Goal: Information Seeking & Learning: Learn about a topic

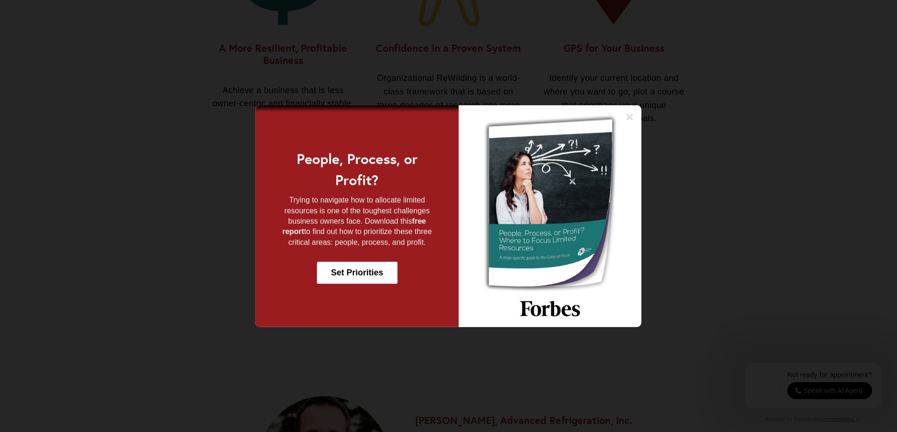
scroll to position [1181, 0]
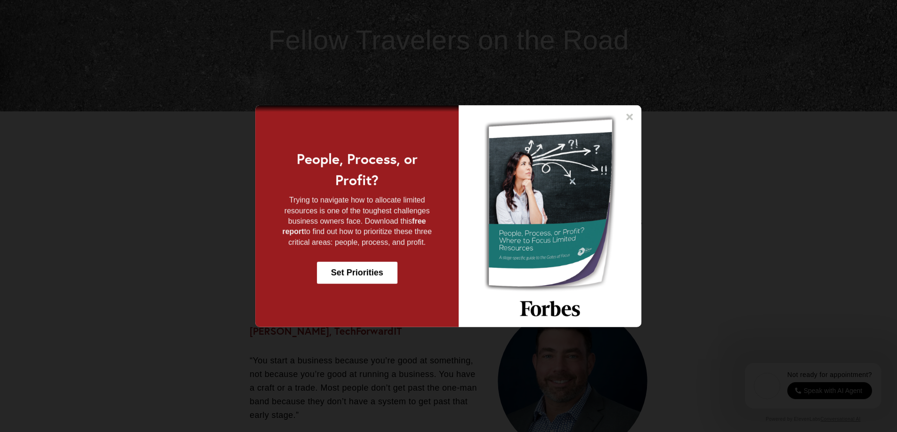
click at [629, 117] on icon at bounding box center [629, 116] width 7 height 7
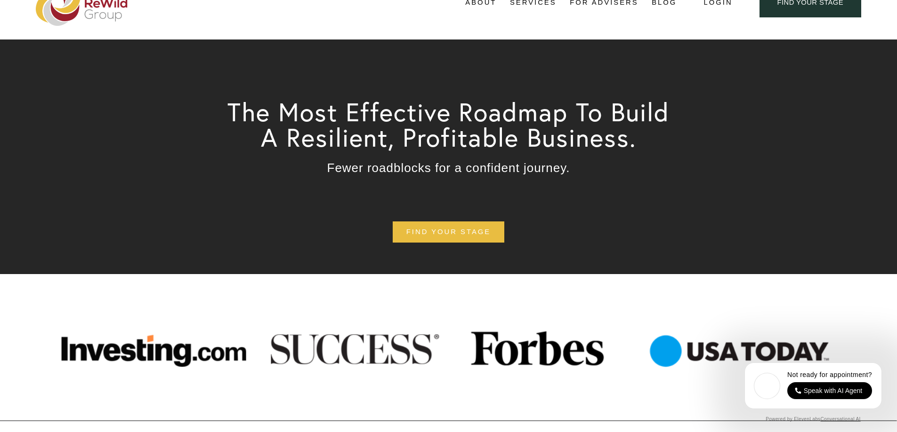
scroll to position [0, 0]
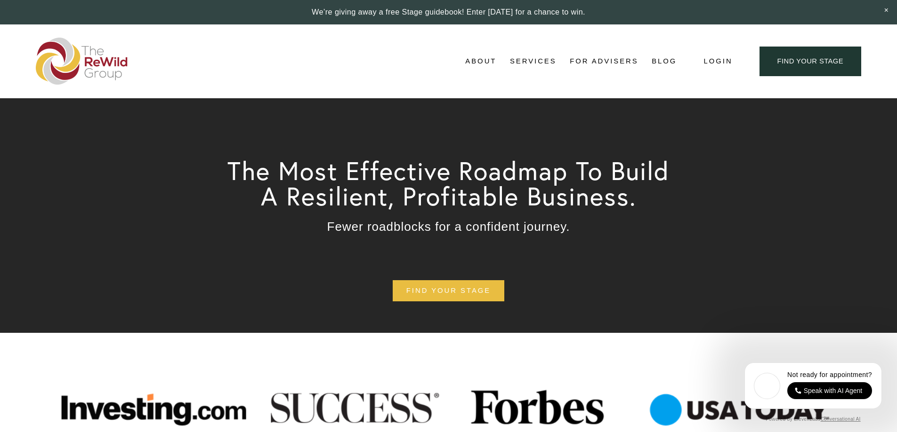
click at [543, 59] on span "Services" at bounding box center [533, 61] width 47 height 13
click at [0, 0] on span "For Businesses" at bounding box center [0, 0] width 0 height 0
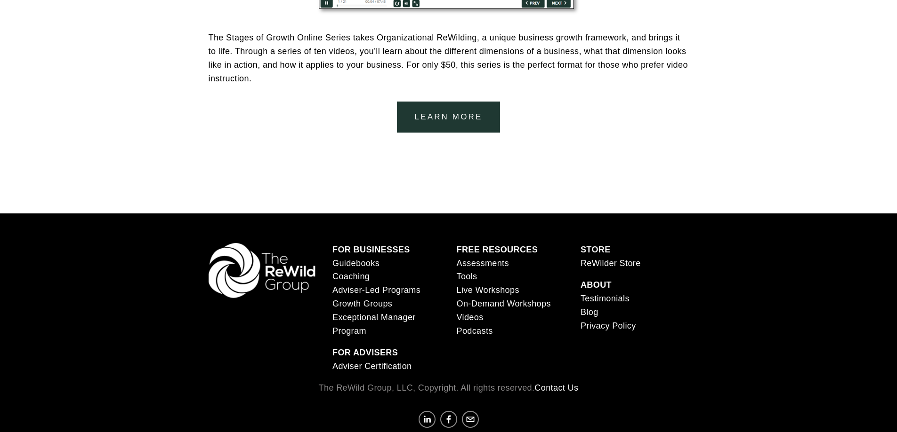
scroll to position [1788, 0]
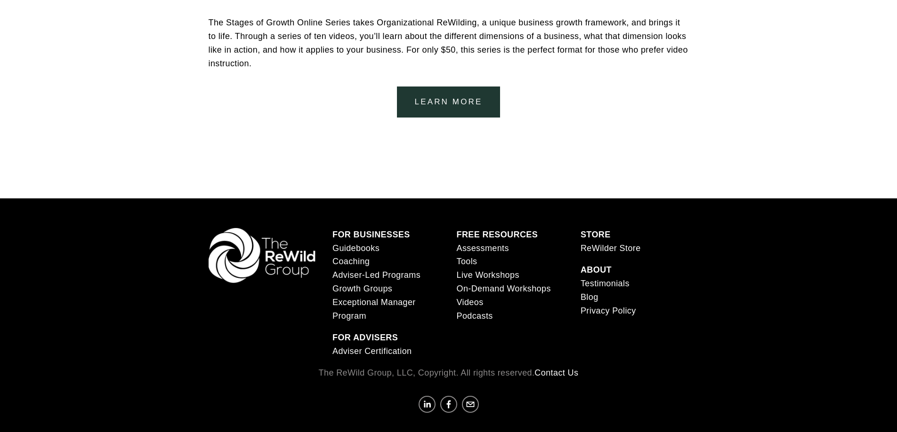
click at [352, 263] on link "Coaching" at bounding box center [350, 262] width 37 height 14
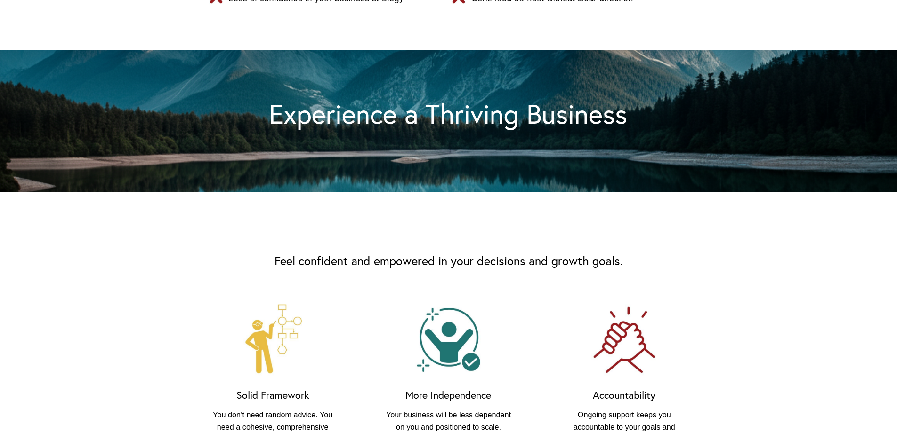
scroll to position [518, 0]
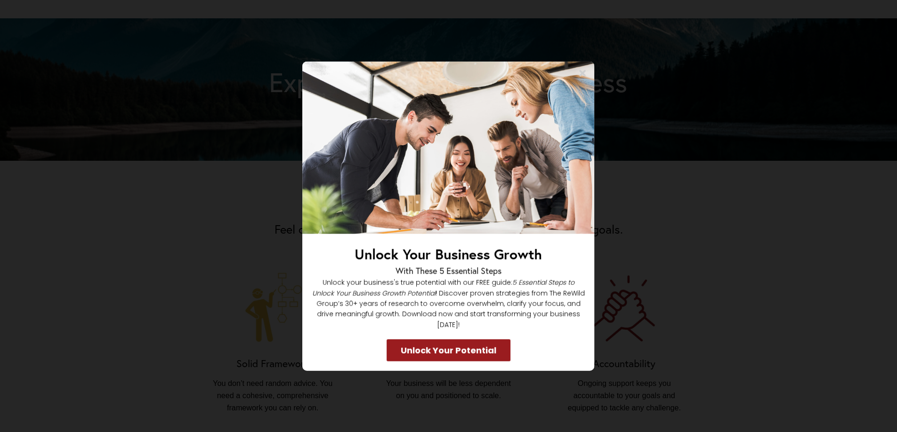
click at [579, 78] on icon at bounding box center [582, 72] width 9 height 9
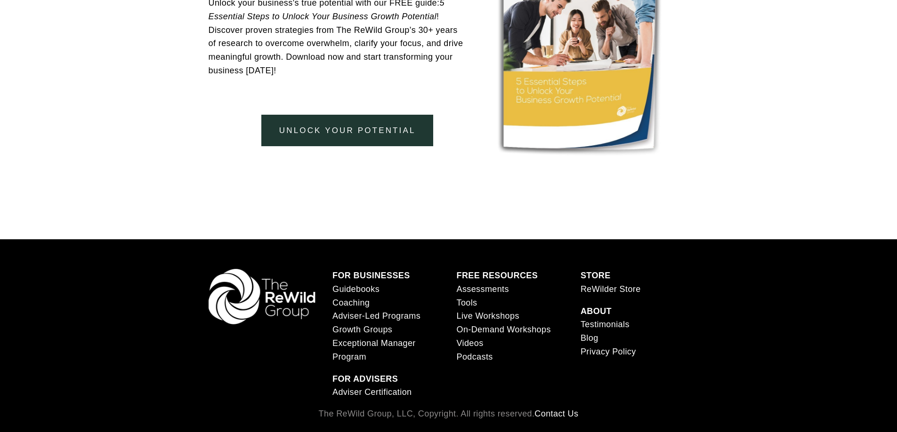
scroll to position [2236, 0]
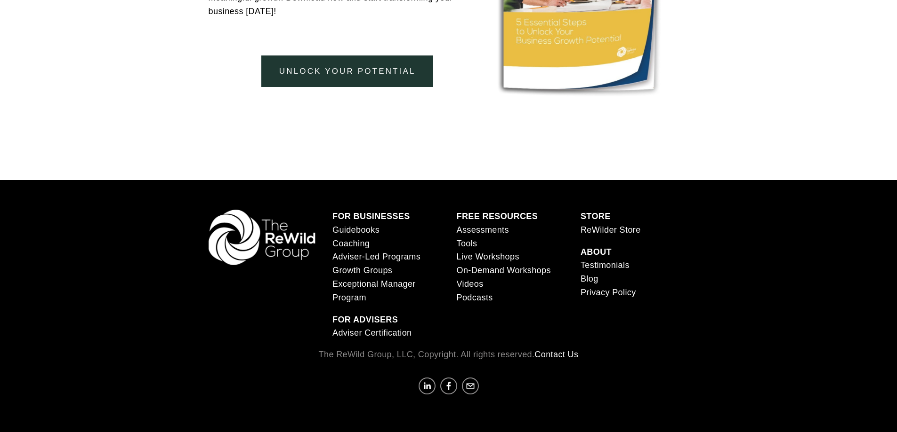
click at [355, 257] on link "Adviser-Led Programs" at bounding box center [376, 257] width 88 height 14
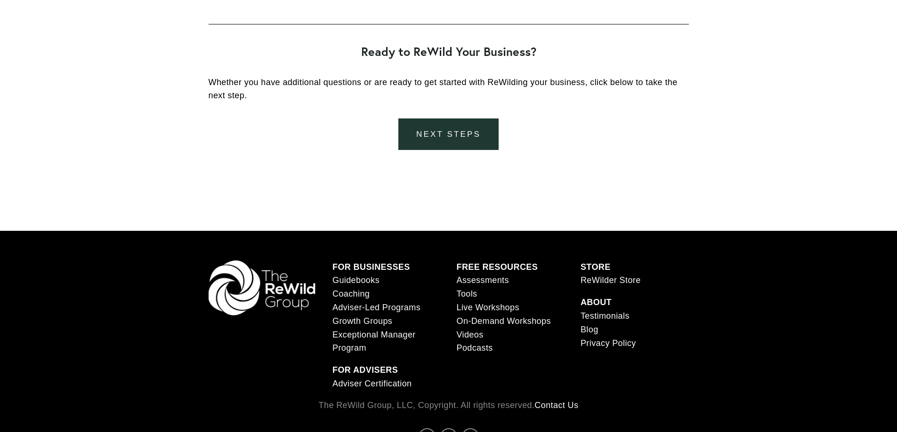
scroll to position [1964, 0]
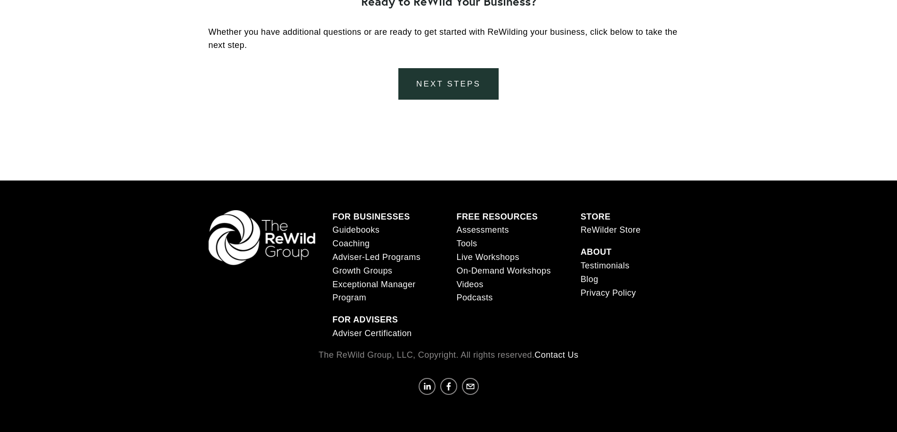
click at [356, 272] on span "Growth Groups" at bounding box center [362, 270] width 60 height 9
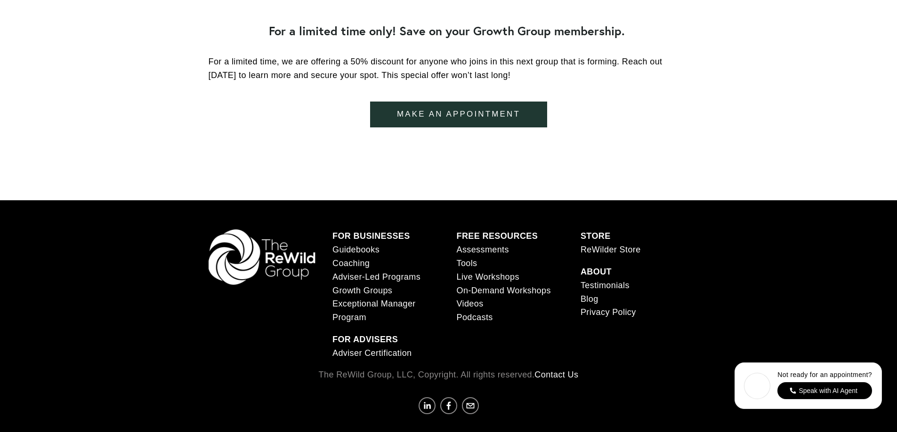
scroll to position [3388, 0]
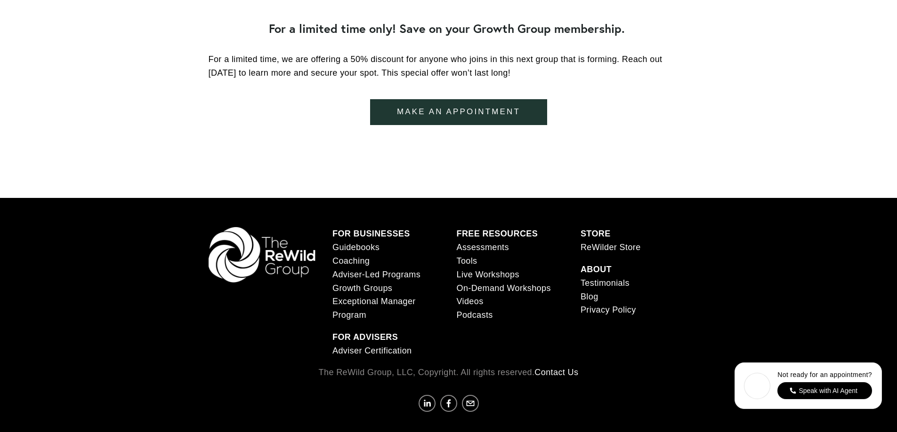
click at [362, 311] on span "Exceptional Manager Program" at bounding box center [373, 308] width 83 height 23
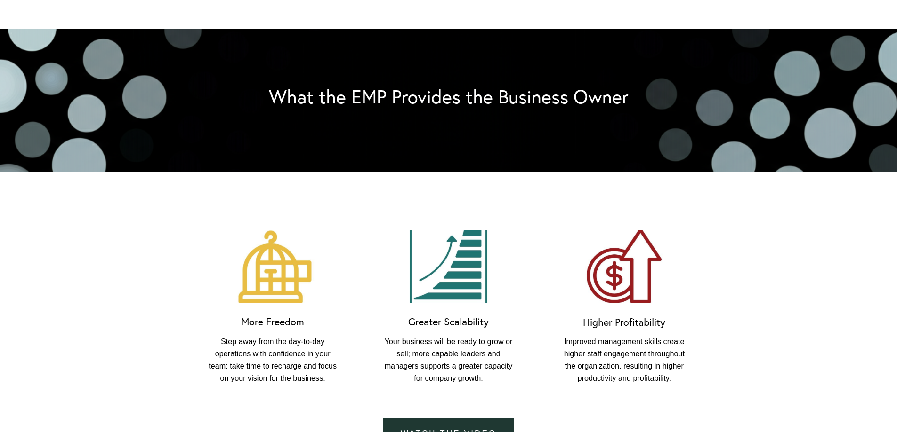
scroll to position [612, 0]
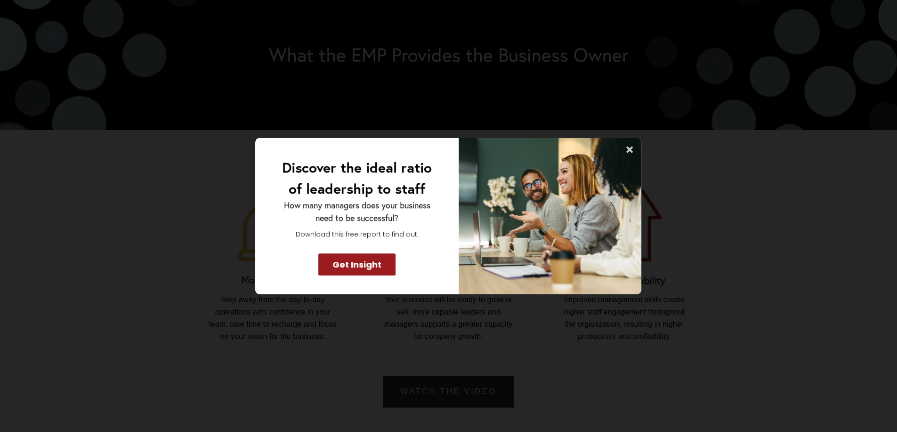
click at [626, 148] on icon at bounding box center [629, 149] width 9 height 9
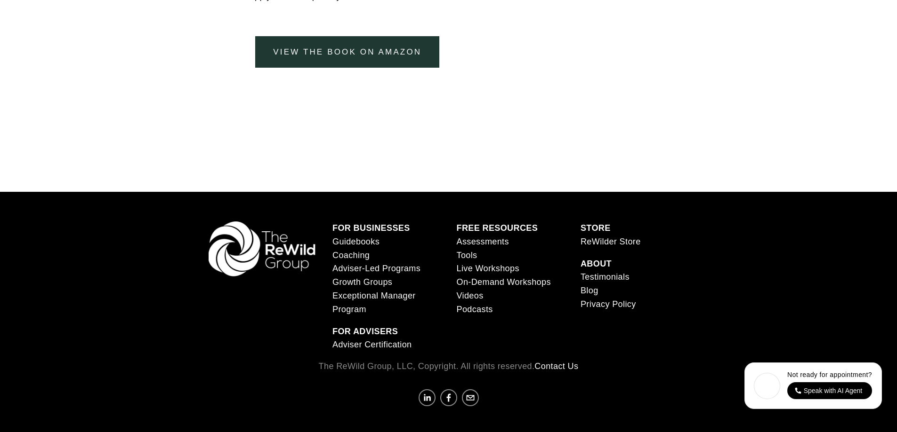
scroll to position [3341, 0]
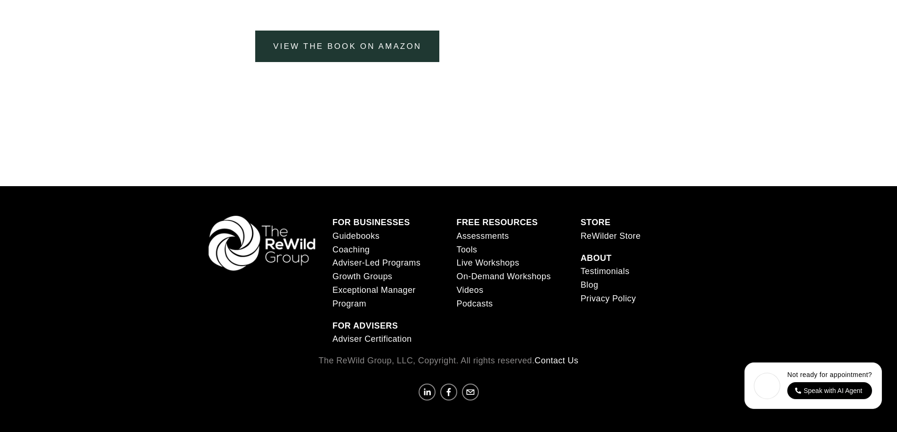
click at [472, 295] on link "Videos" at bounding box center [469, 291] width 27 height 14
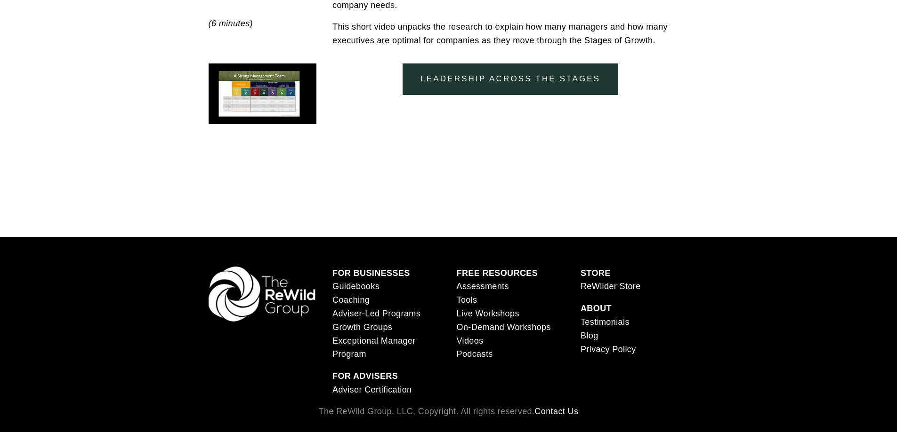
scroll to position [923, 0]
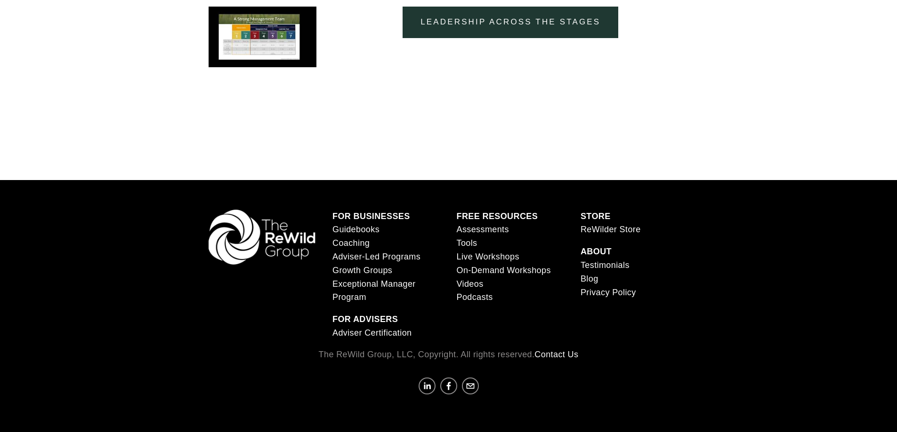
click at [478, 297] on link "Podcasts" at bounding box center [474, 298] width 36 height 14
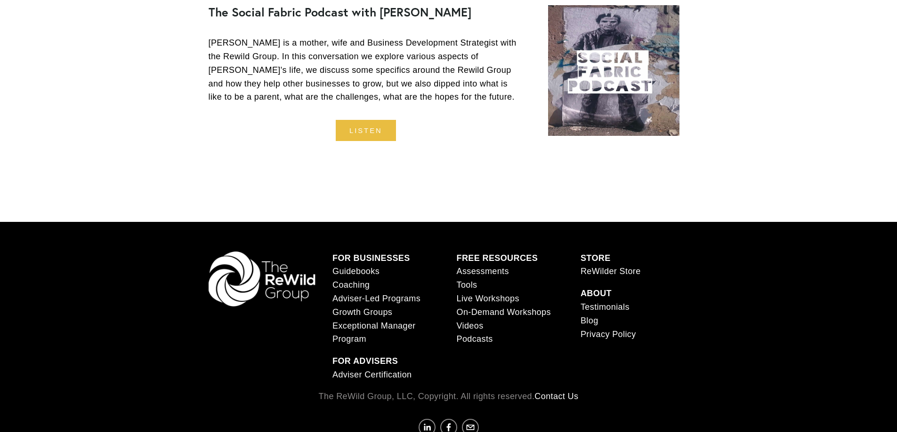
scroll to position [5396, 0]
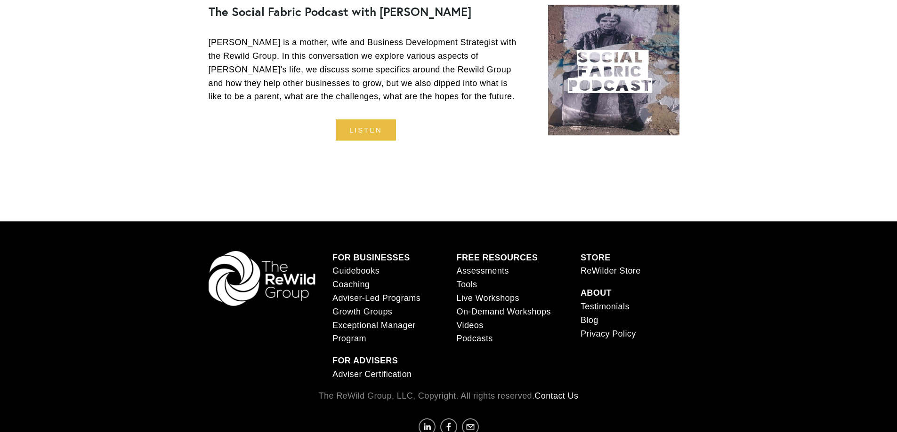
click at [496, 264] on link "Assessments" at bounding box center [482, 271] width 52 height 14
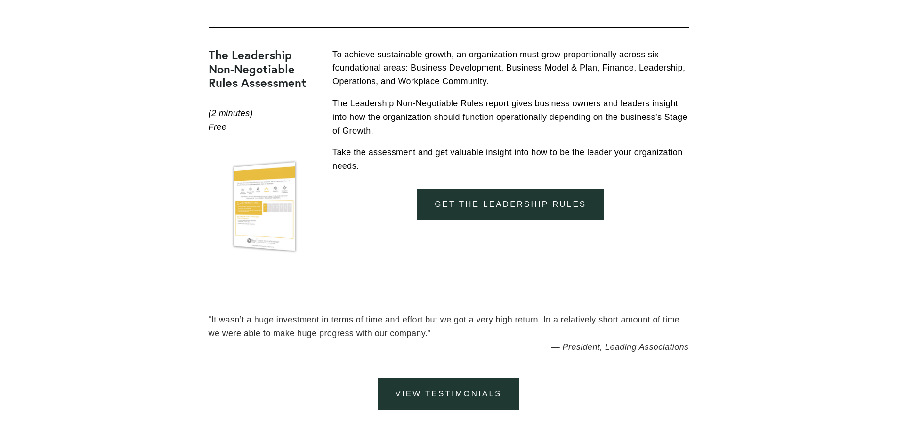
scroll to position [3671, 0]
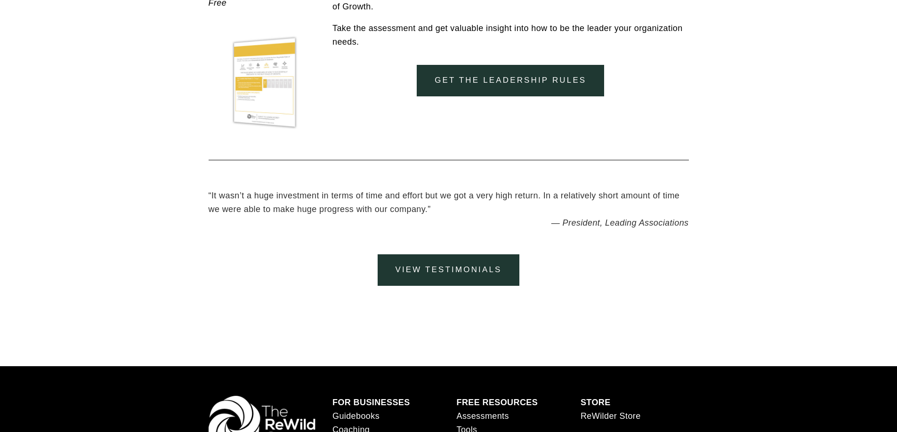
click at [454, 264] on link "View testimonials" at bounding box center [448, 271] width 142 height 32
